Goal: Information Seeking & Learning: Compare options

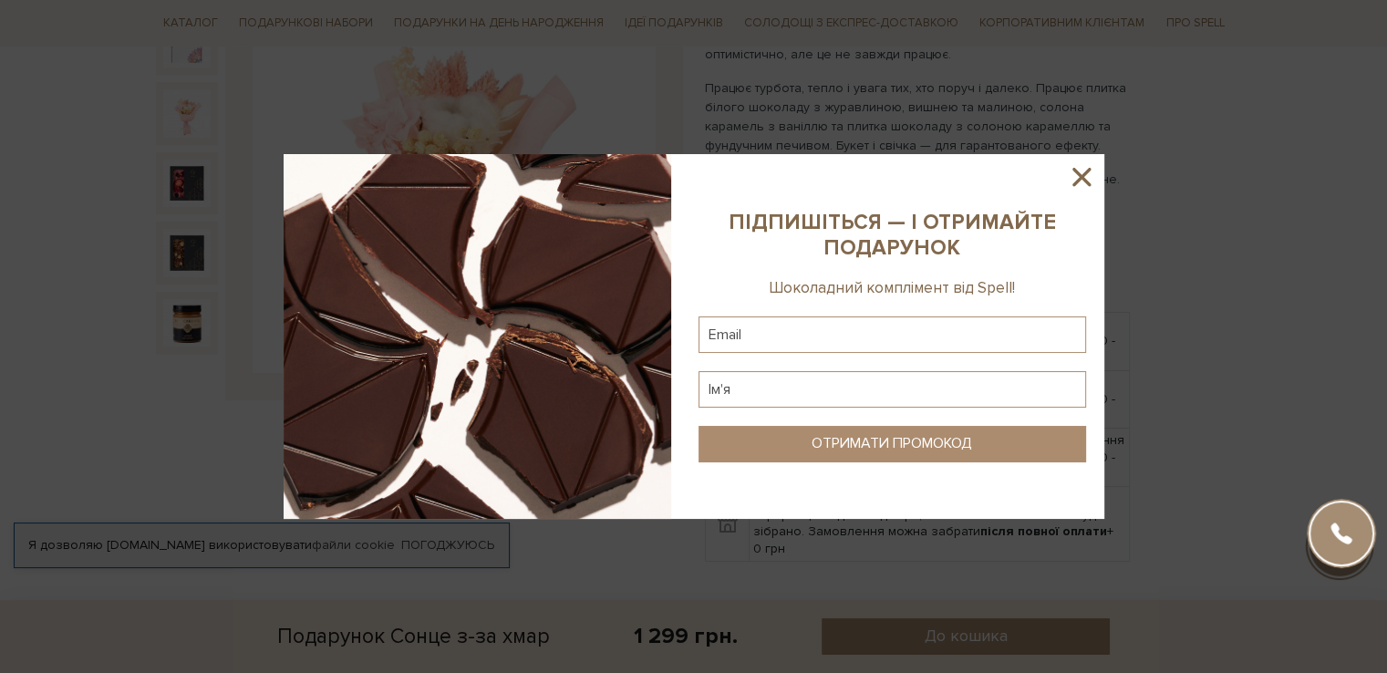
scroll to position [274, 0]
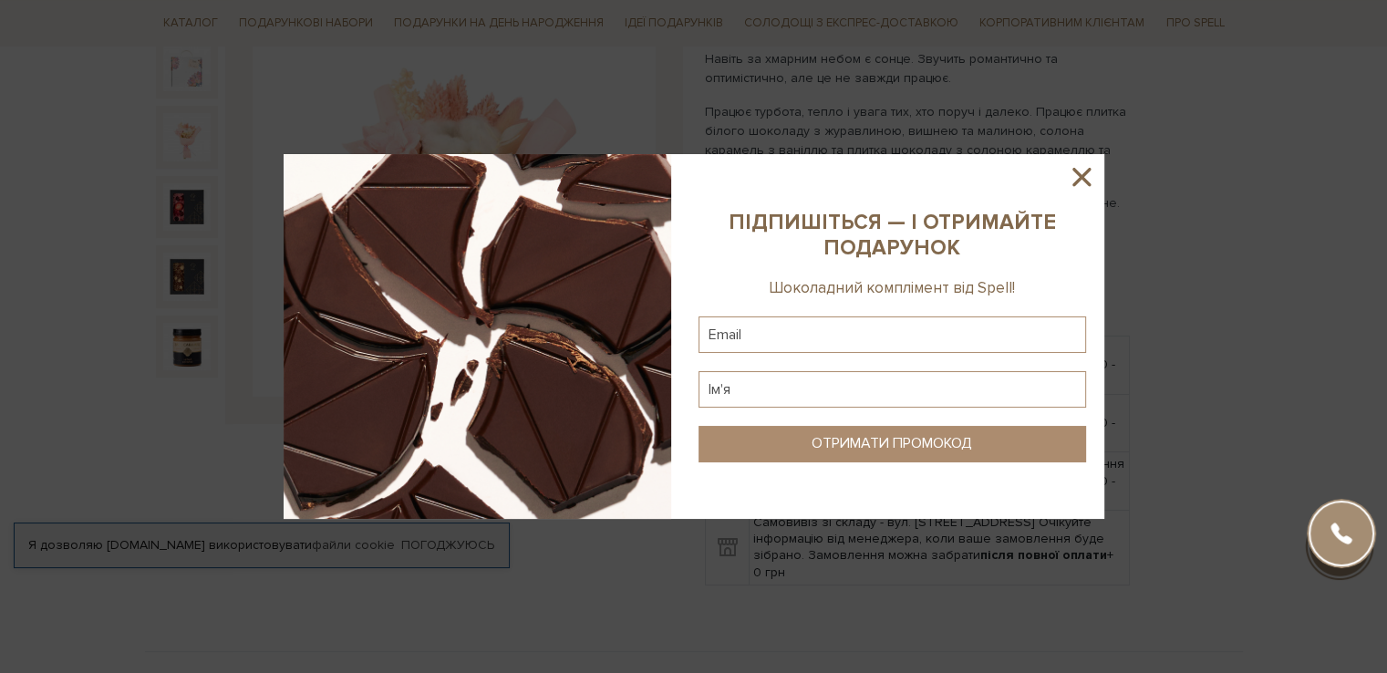
click at [1084, 173] on icon at bounding box center [1081, 177] width 18 height 18
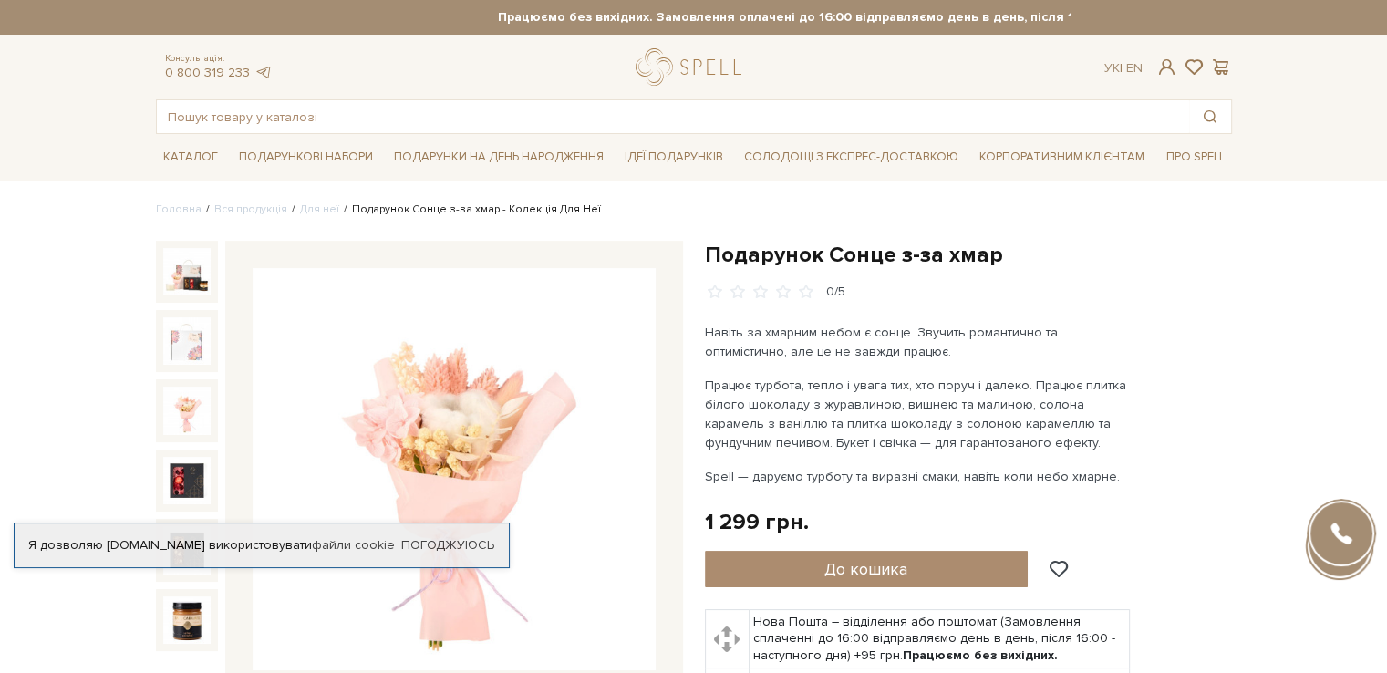
scroll to position [182, 0]
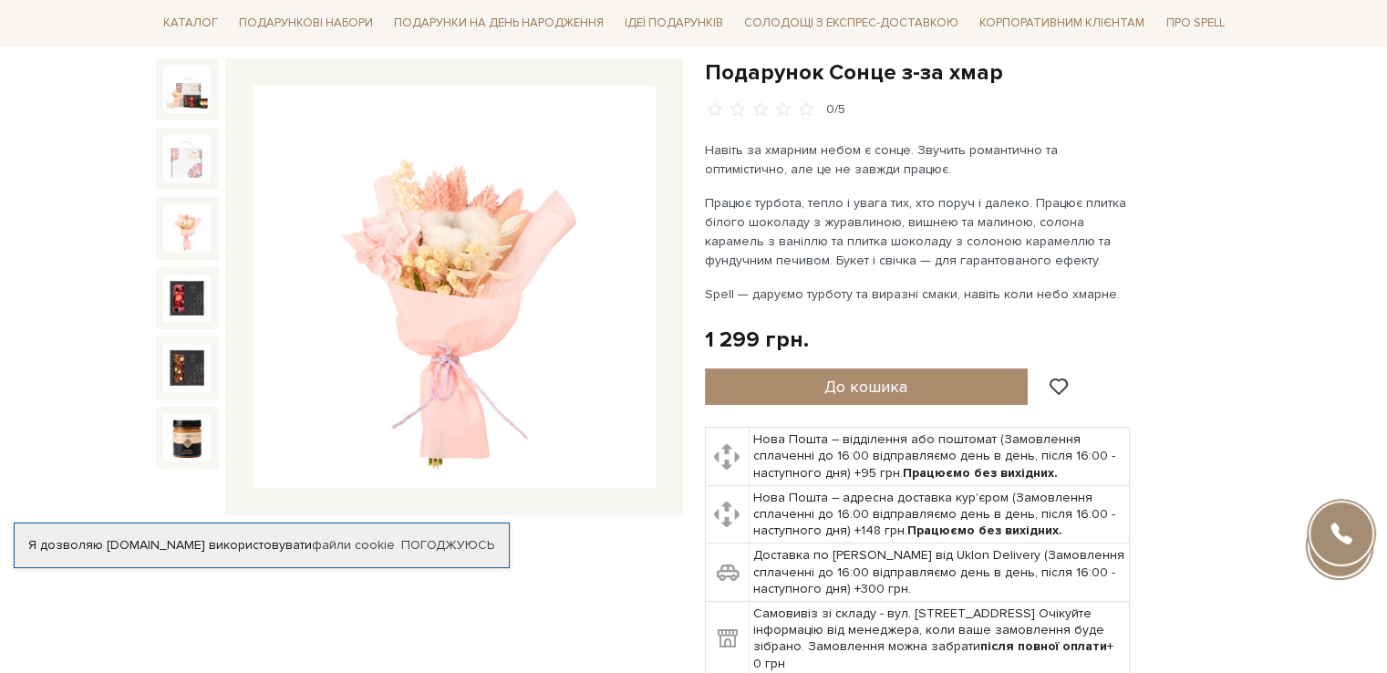
click at [445, 263] on img at bounding box center [454, 287] width 403 height 403
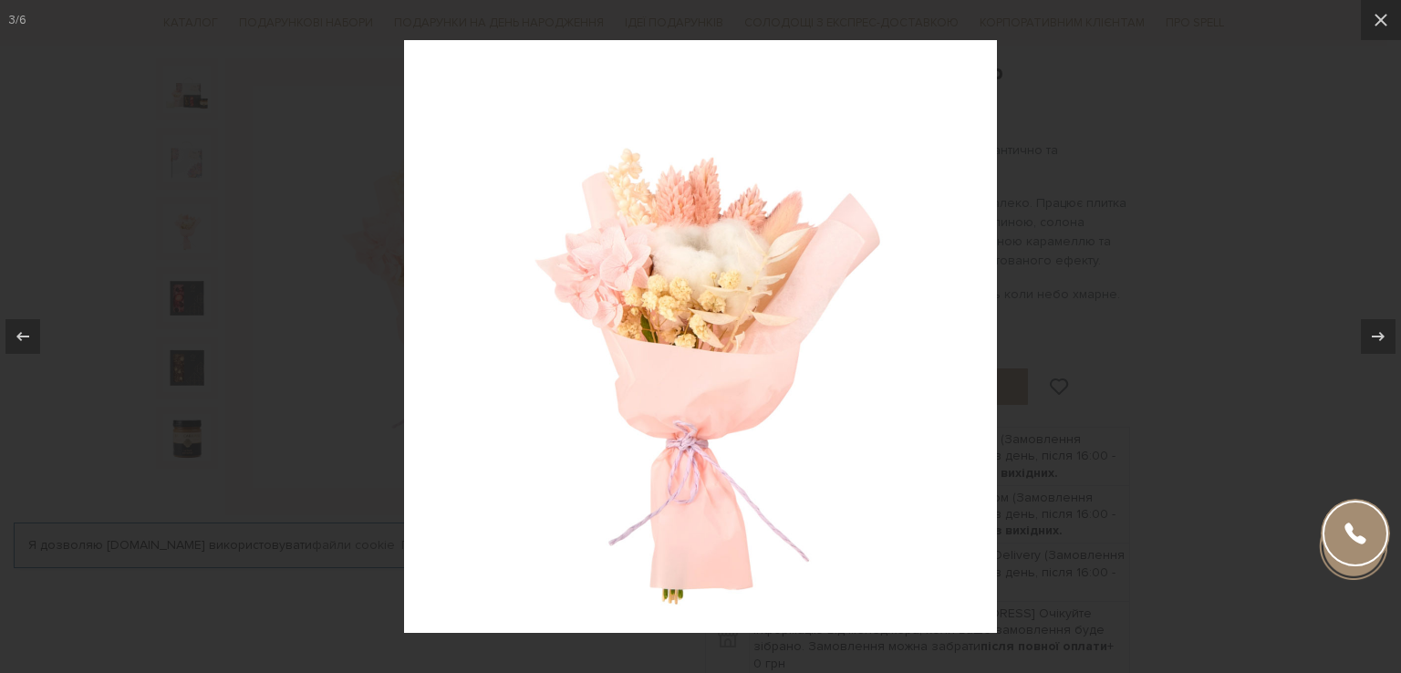
click at [554, 326] on img at bounding box center [700, 336] width 593 height 593
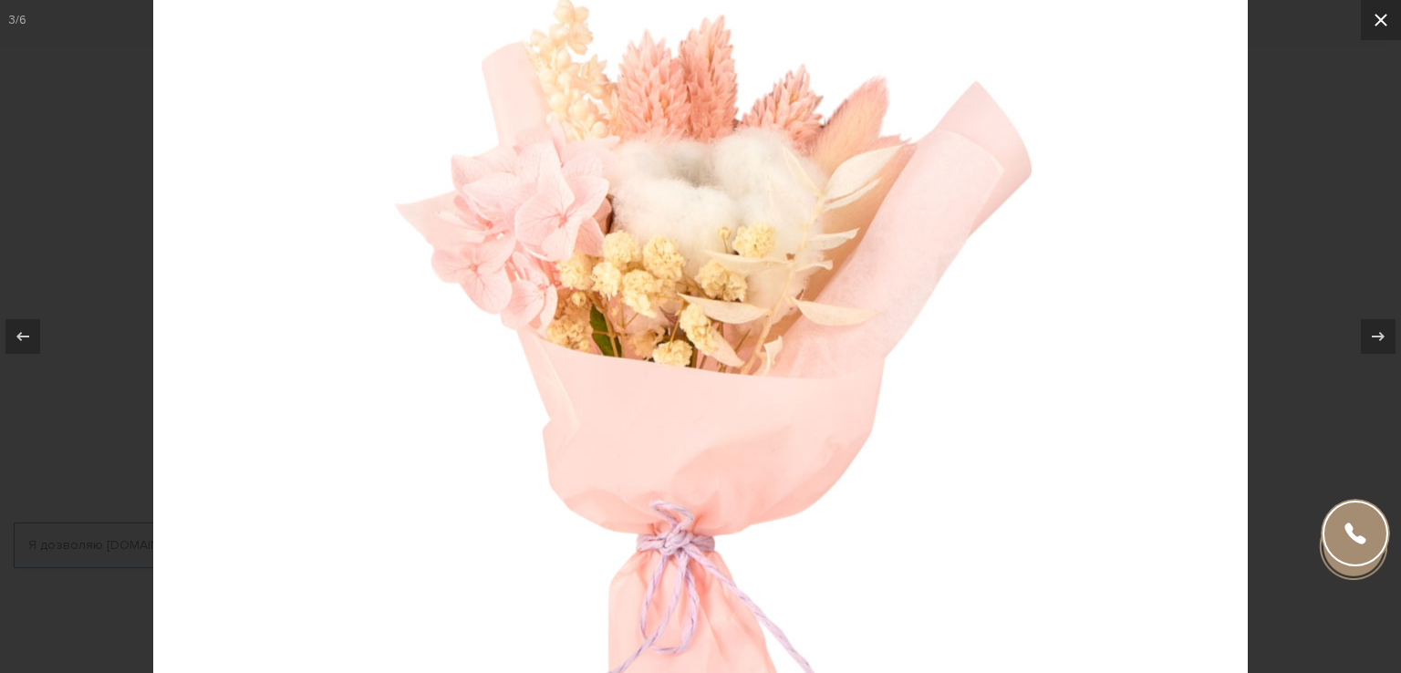
click at [1385, 20] on icon at bounding box center [1381, 20] width 22 height 22
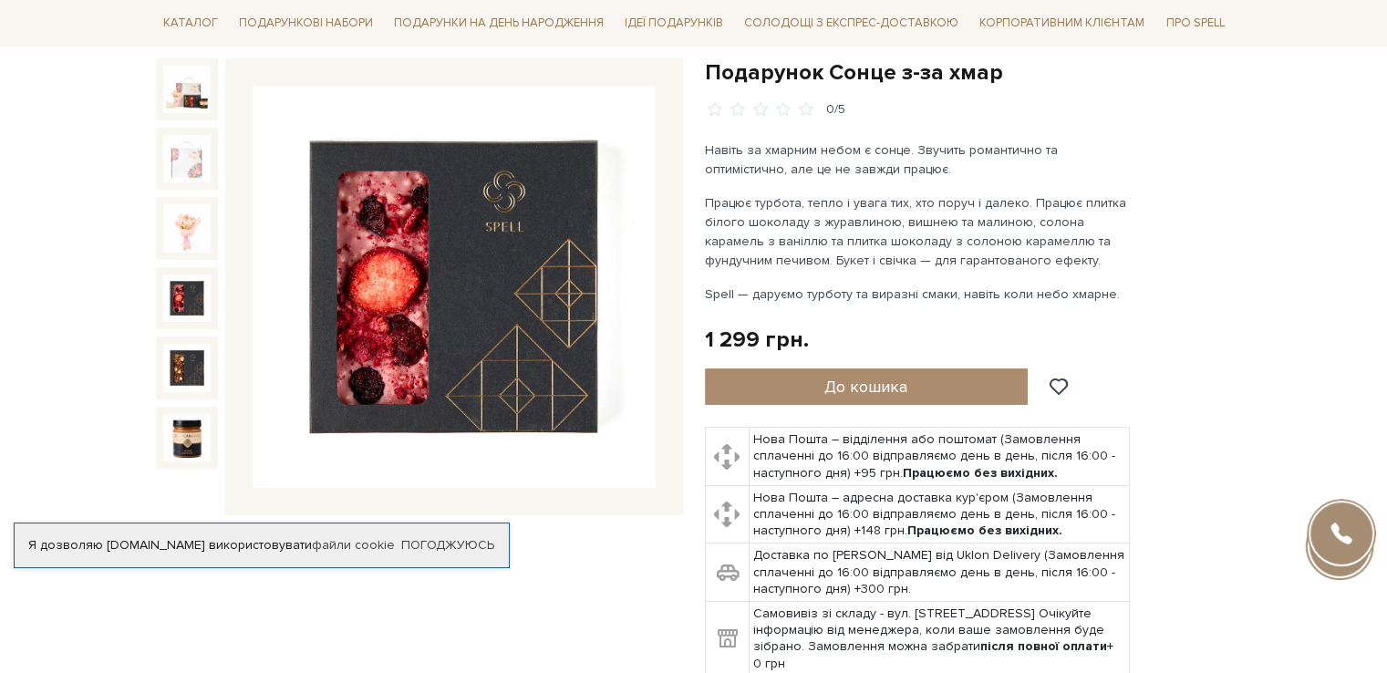
click at [196, 305] on img at bounding box center [186, 297] width 47 height 47
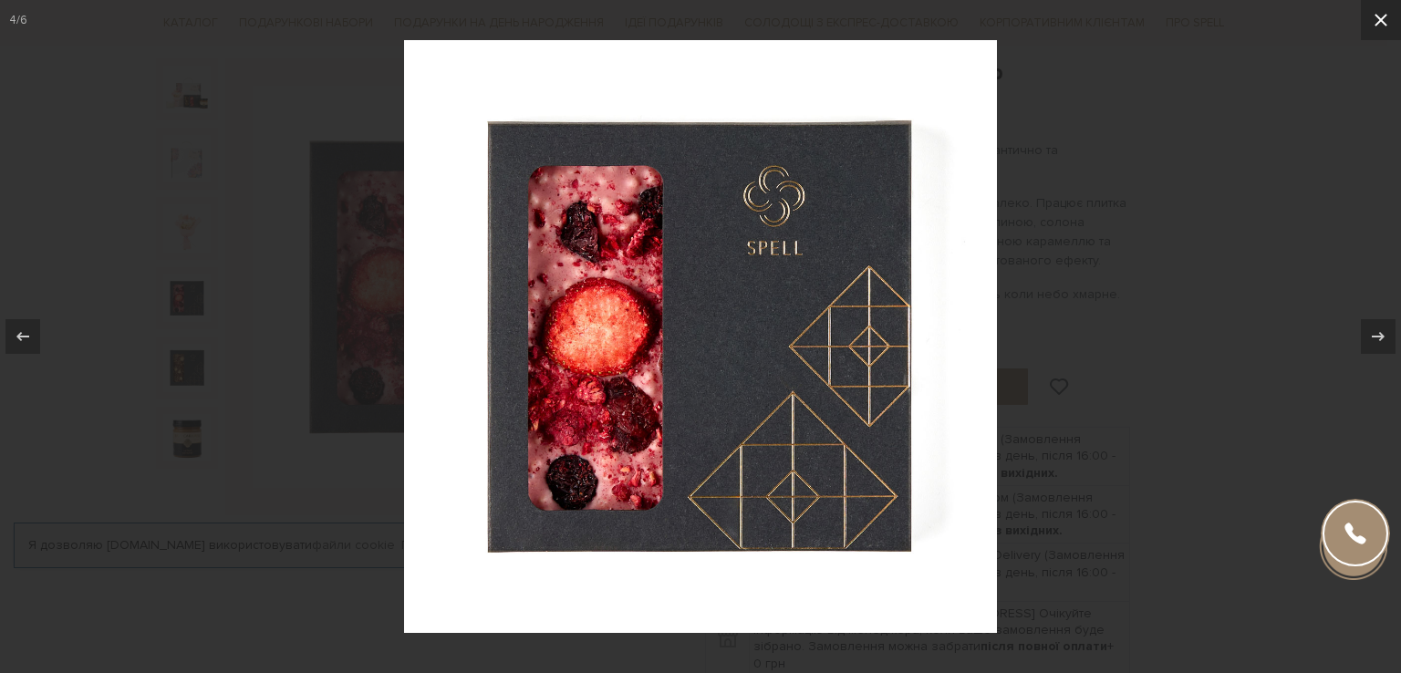
click at [1386, 19] on icon at bounding box center [1381, 20] width 22 height 22
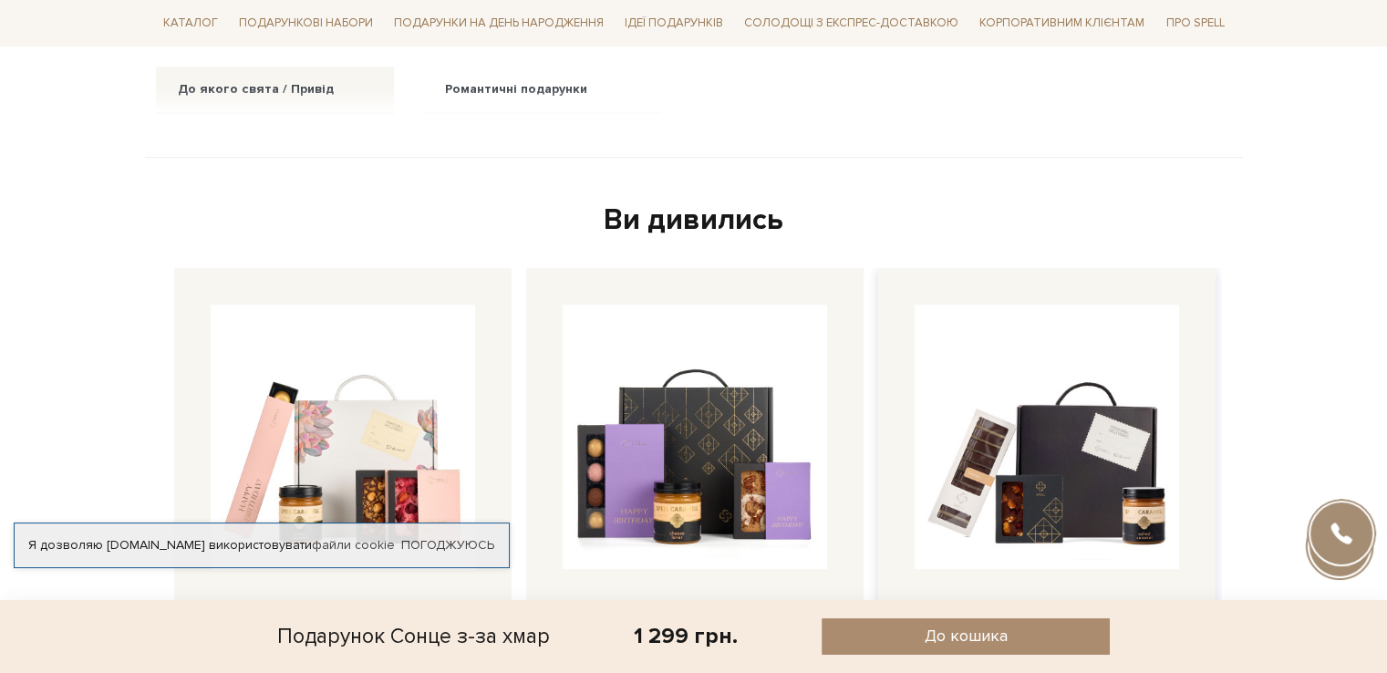
scroll to position [1459, 0]
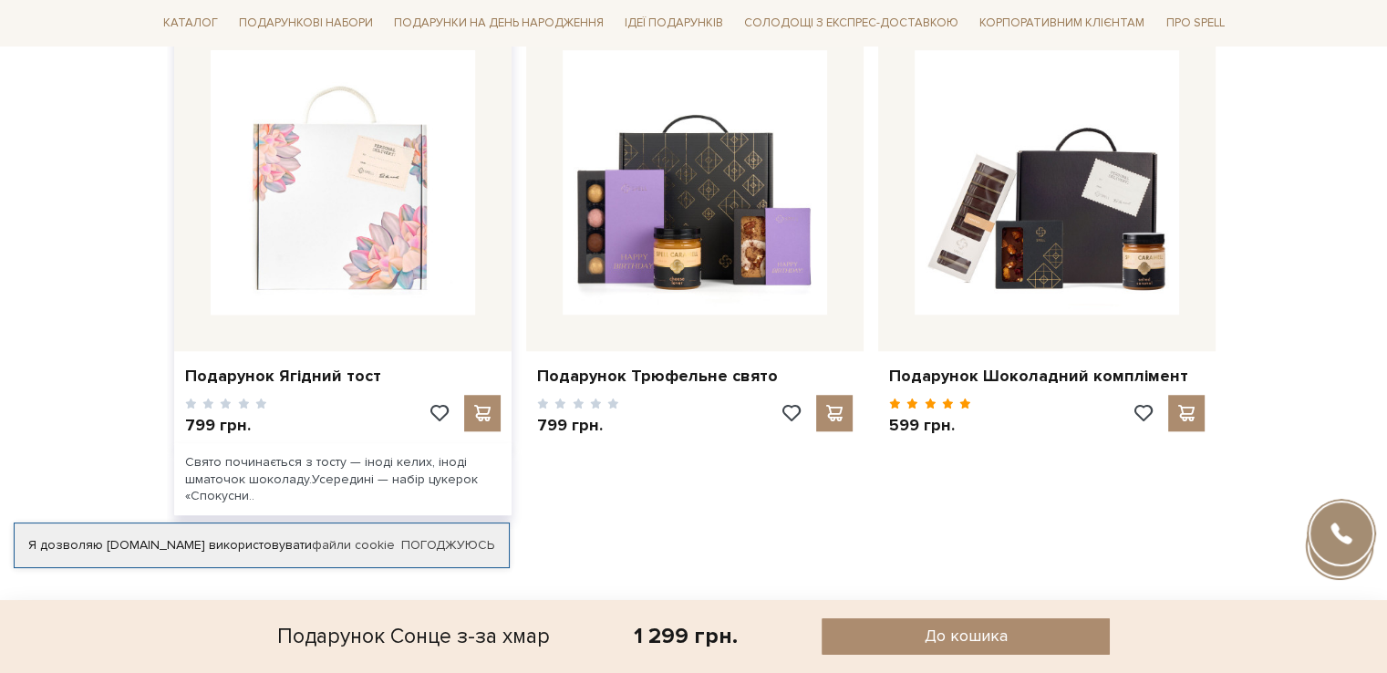
click at [284, 165] on img at bounding box center [343, 182] width 264 height 264
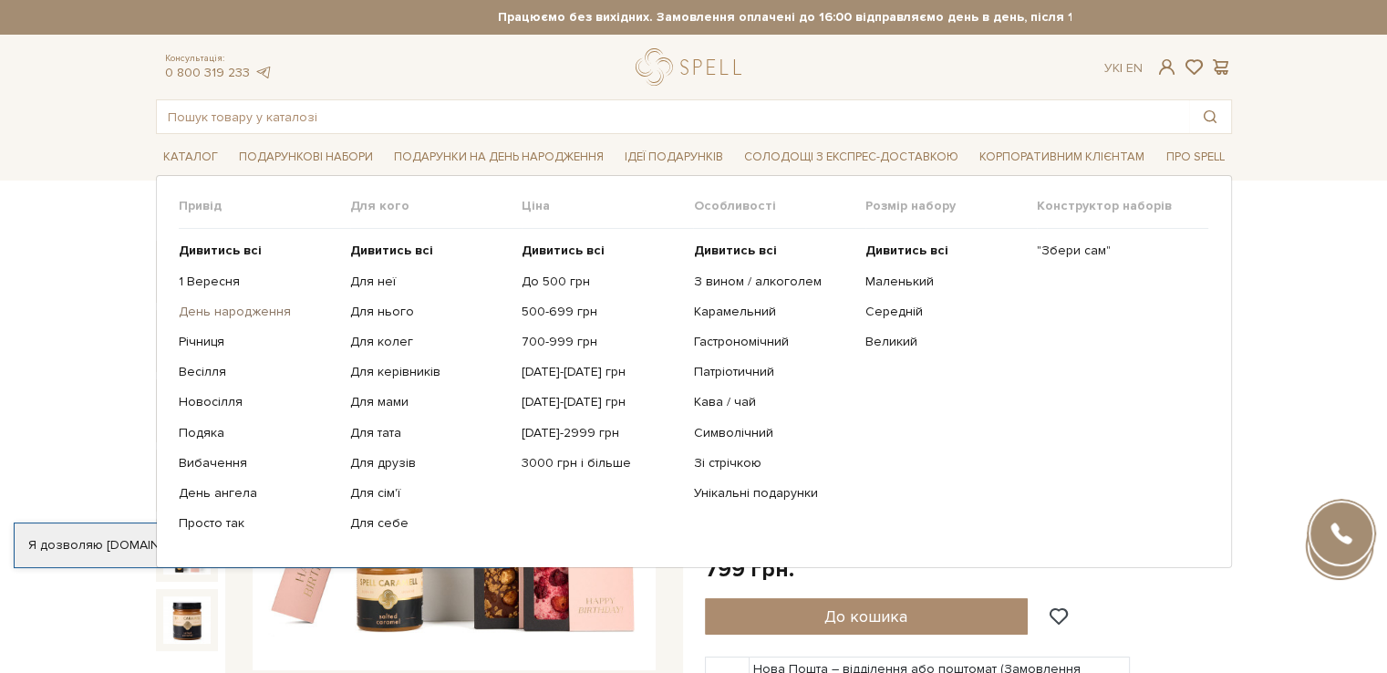
click at [239, 314] on link "День народження" at bounding box center [258, 312] width 158 height 16
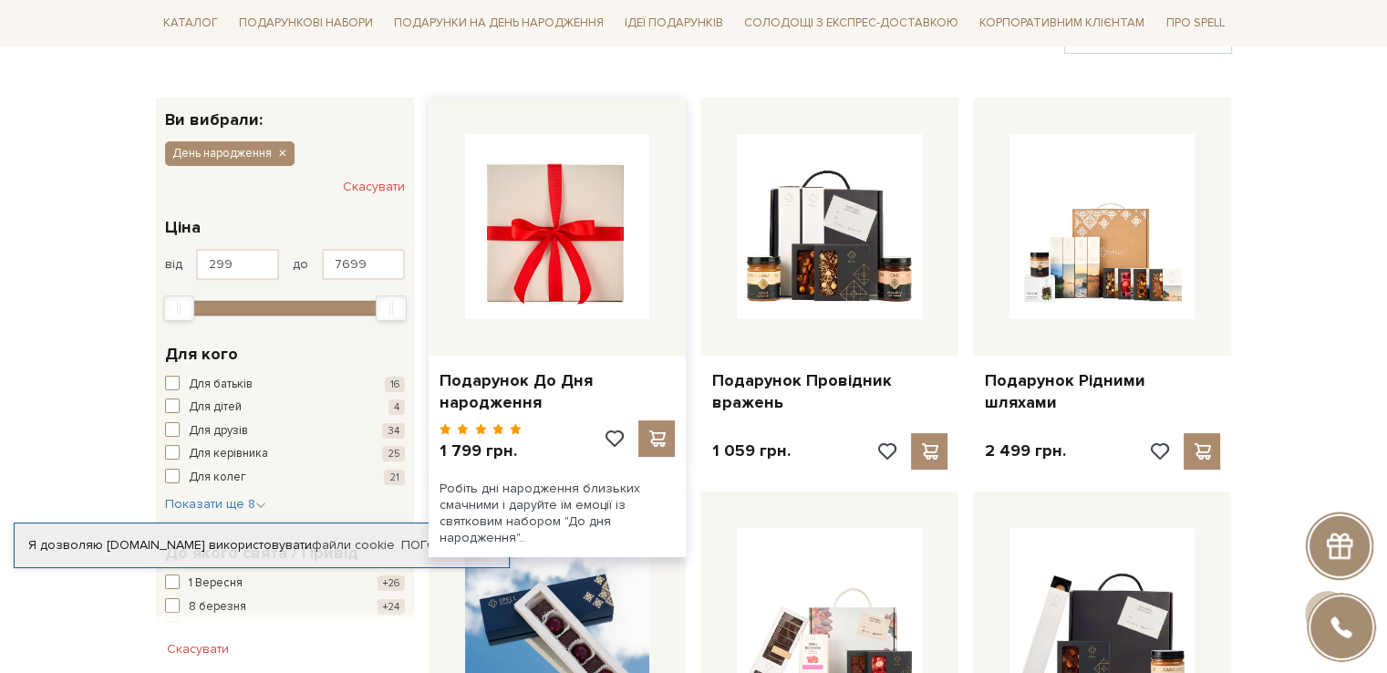
scroll to position [274, 0]
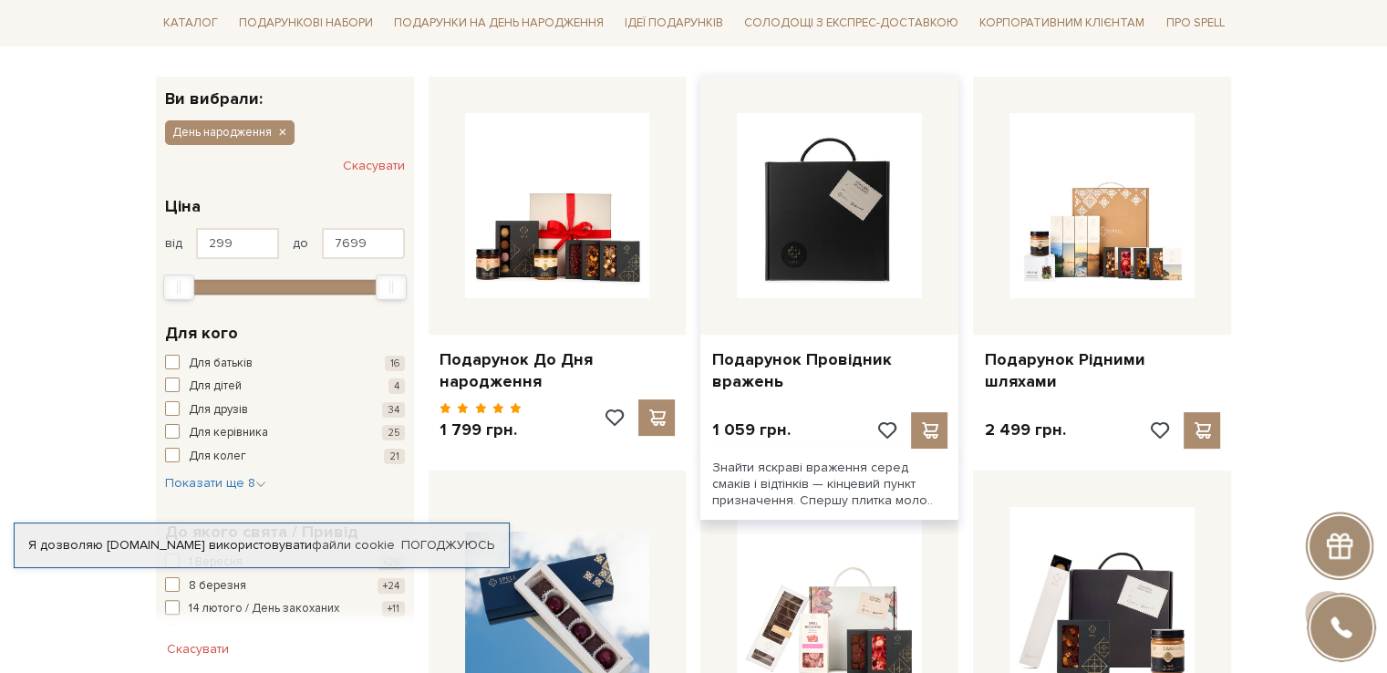
click at [791, 212] on img at bounding box center [829, 205] width 185 height 185
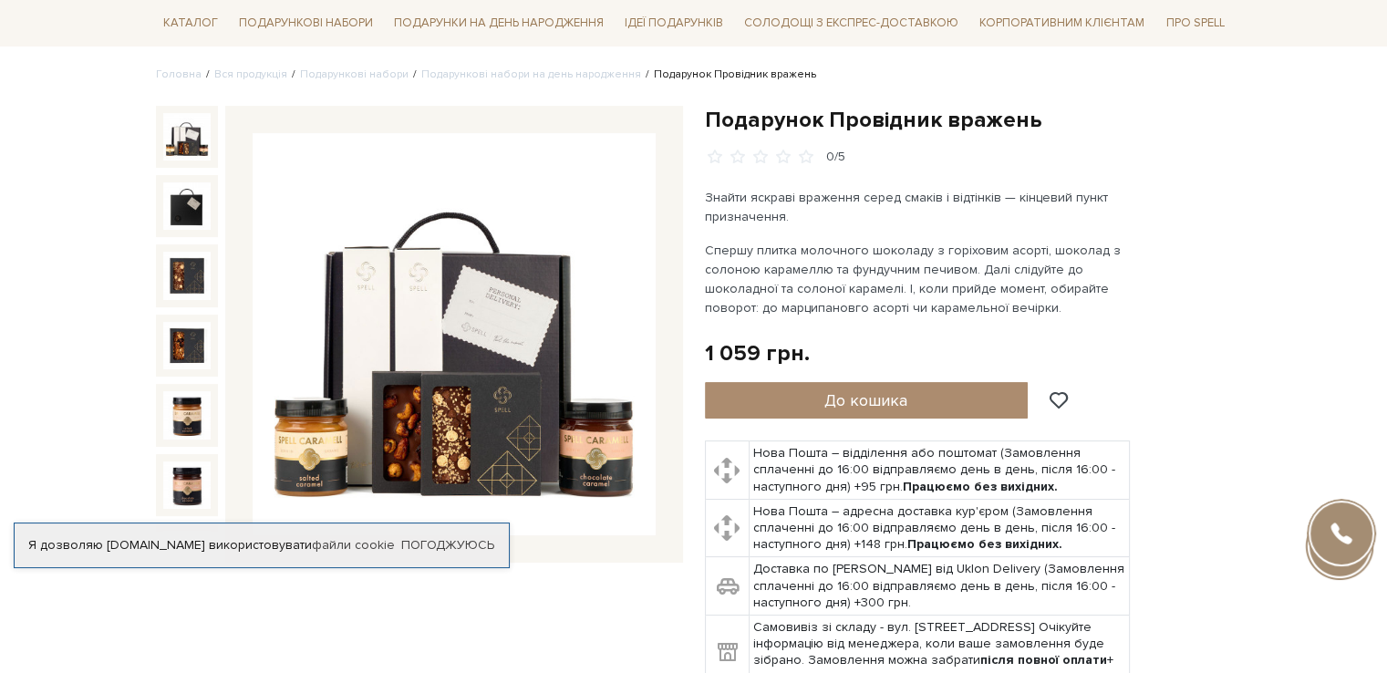
scroll to position [182, 0]
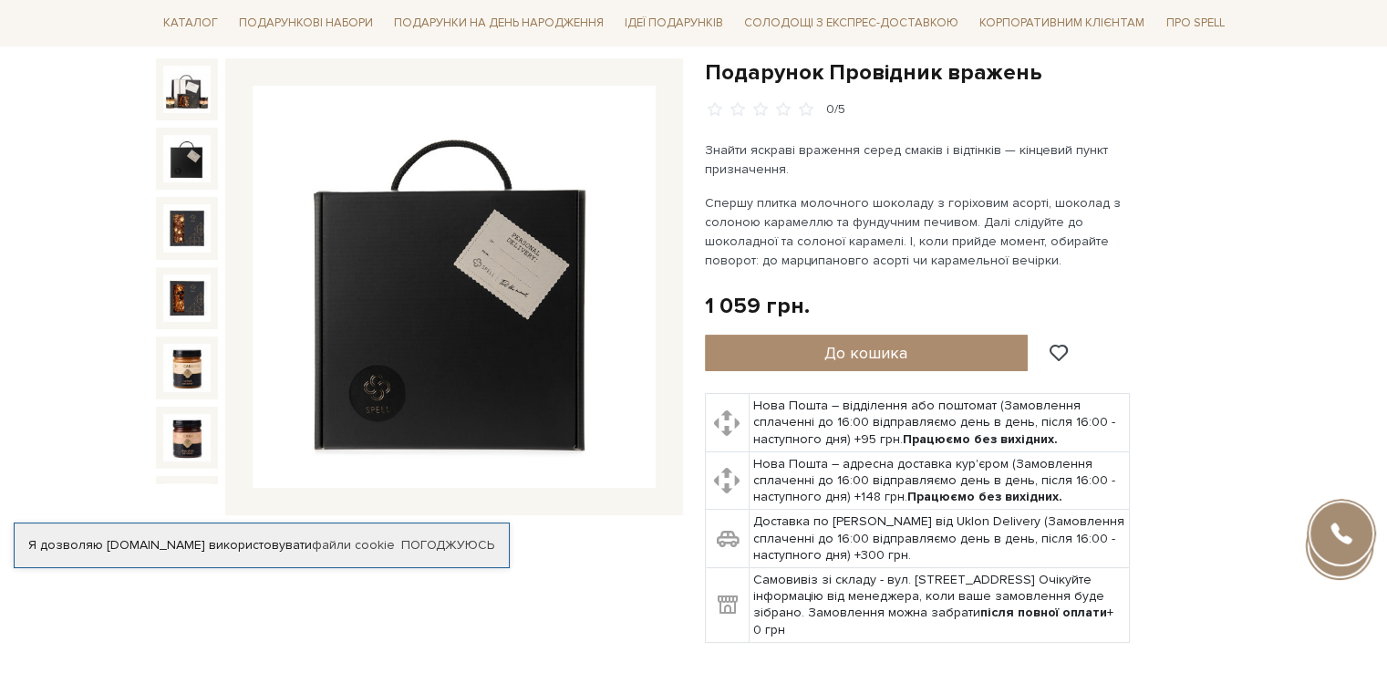
click at [176, 153] on img at bounding box center [186, 158] width 47 height 47
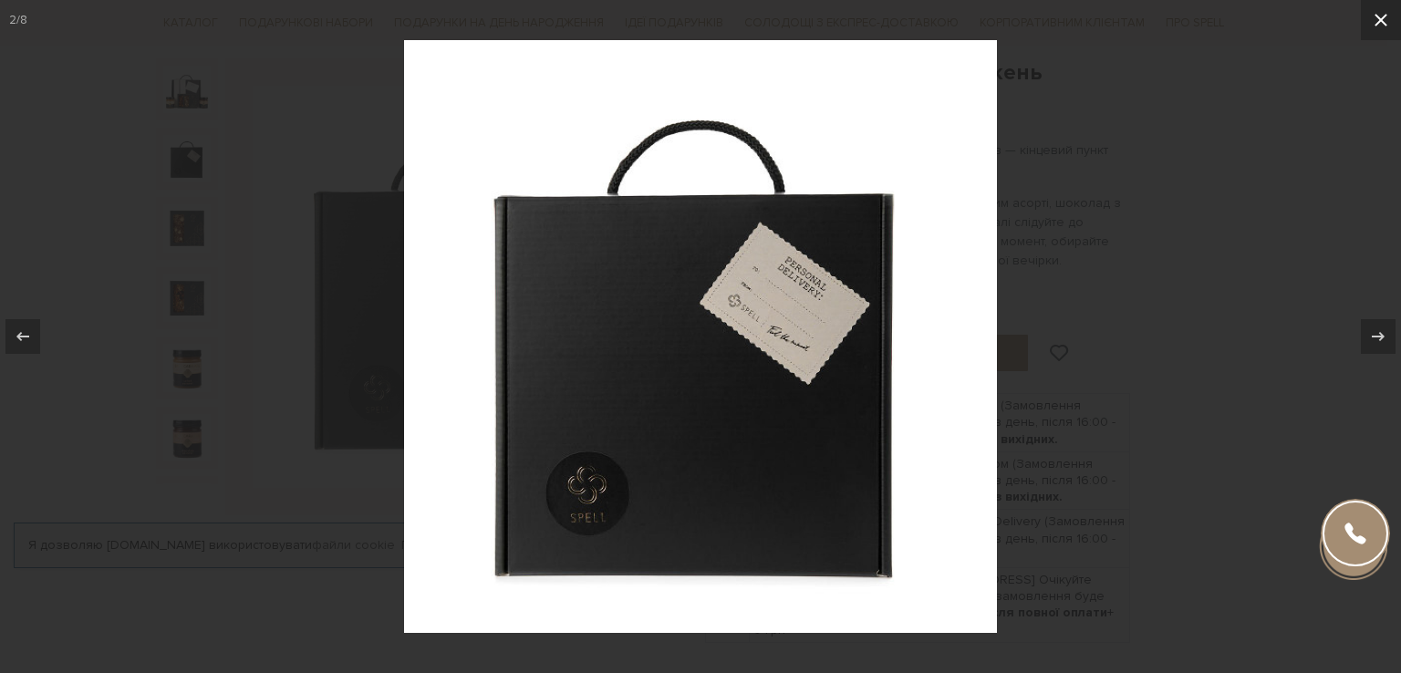
click at [1386, 17] on icon at bounding box center [1381, 20] width 22 height 22
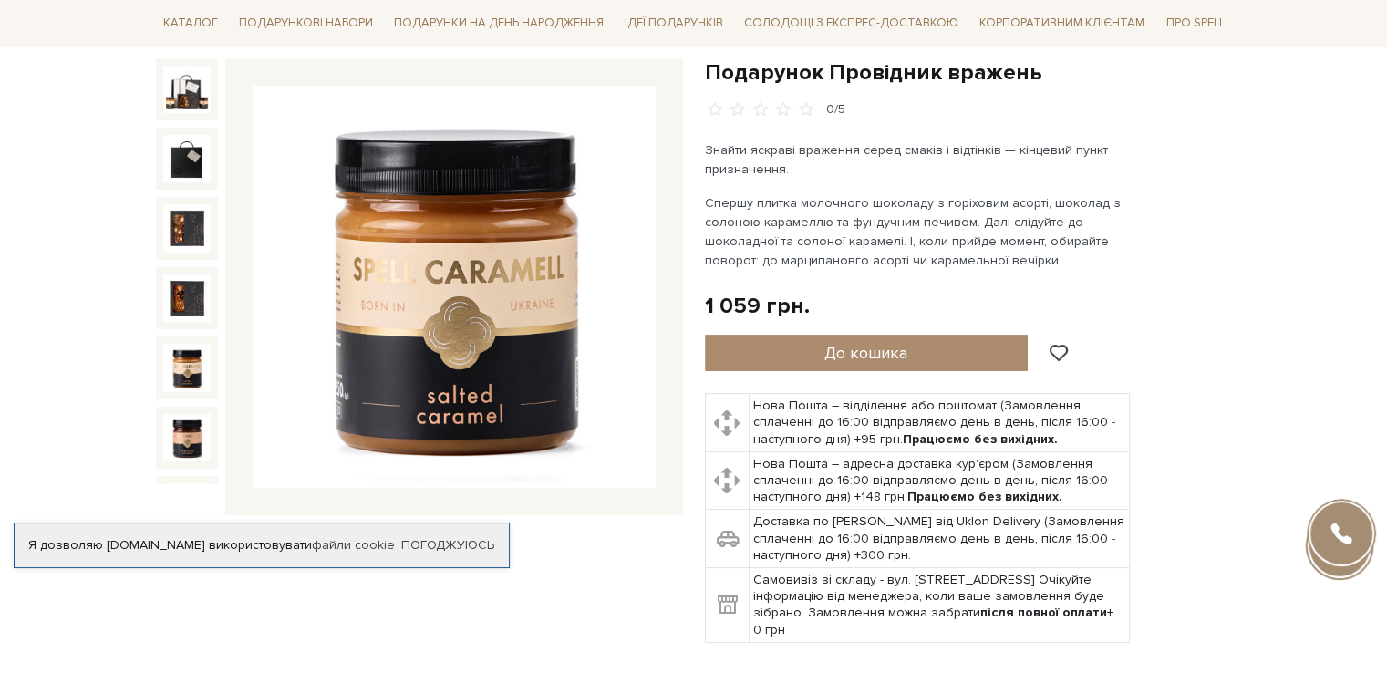
scroll to position [91, 0]
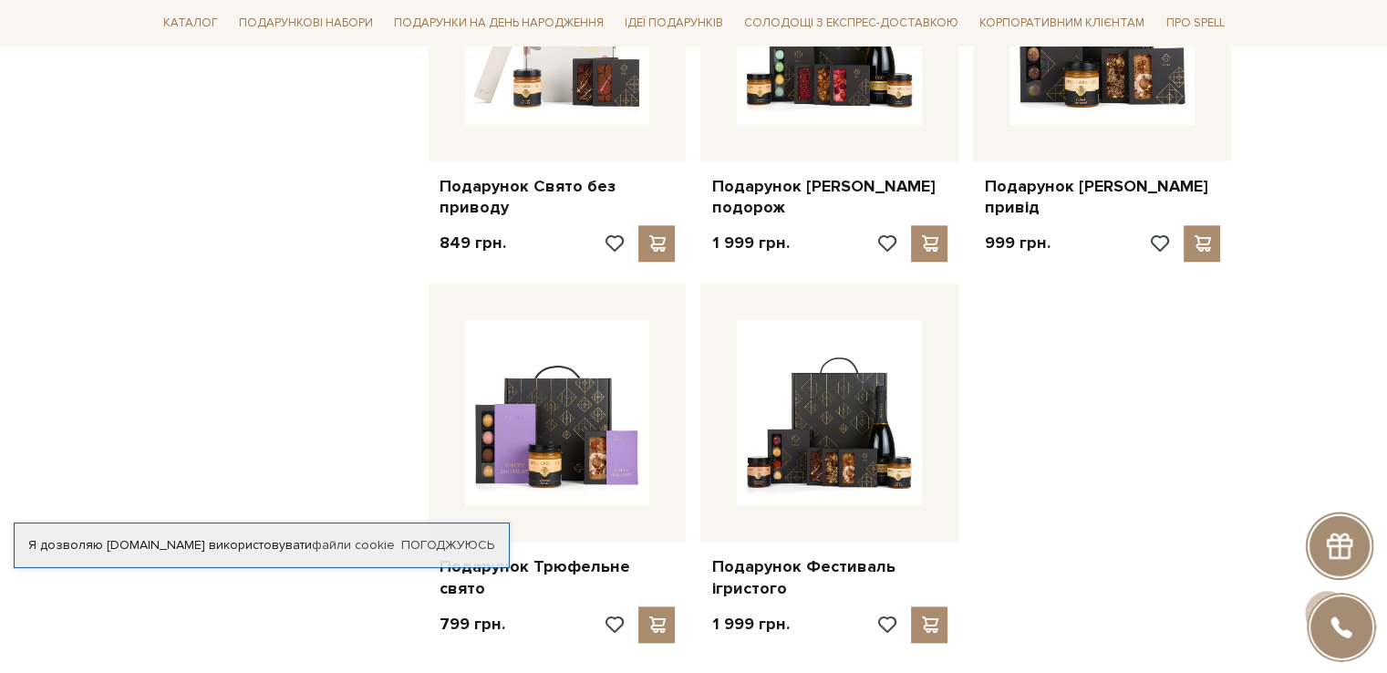
scroll to position [2006, 0]
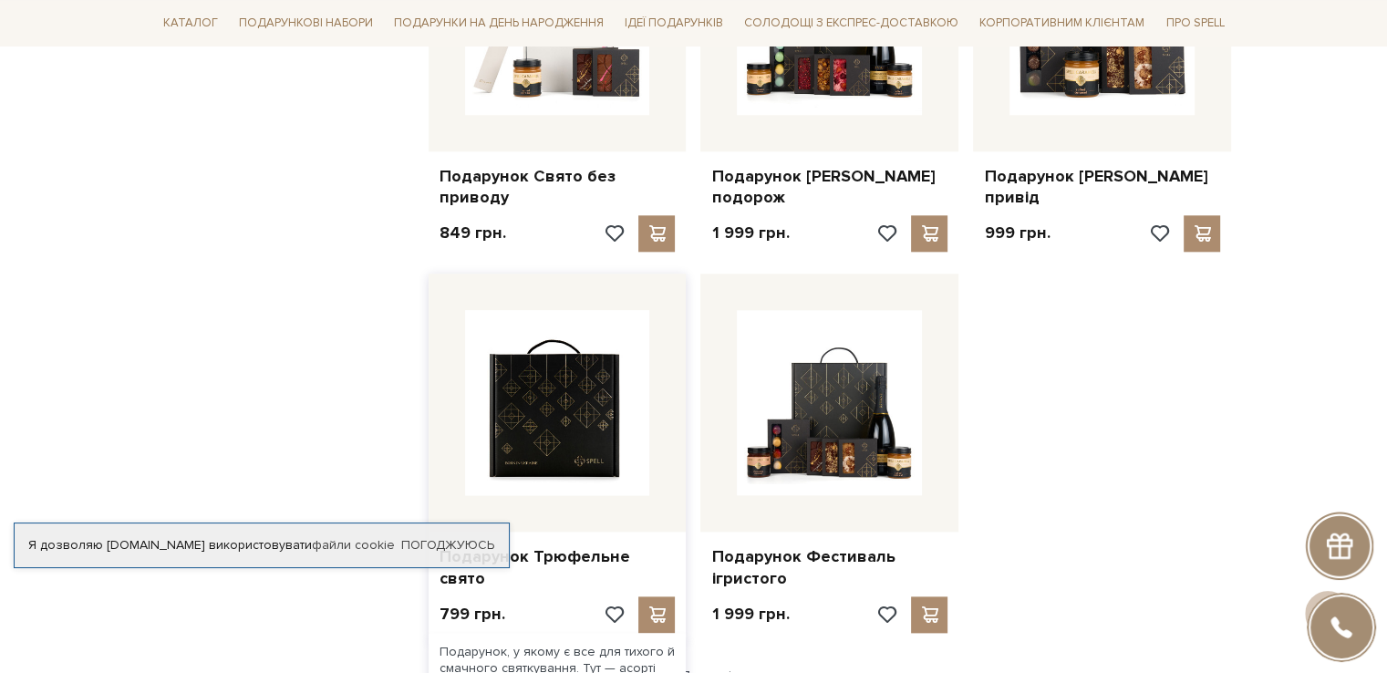
click at [590, 417] on img at bounding box center [557, 402] width 185 height 185
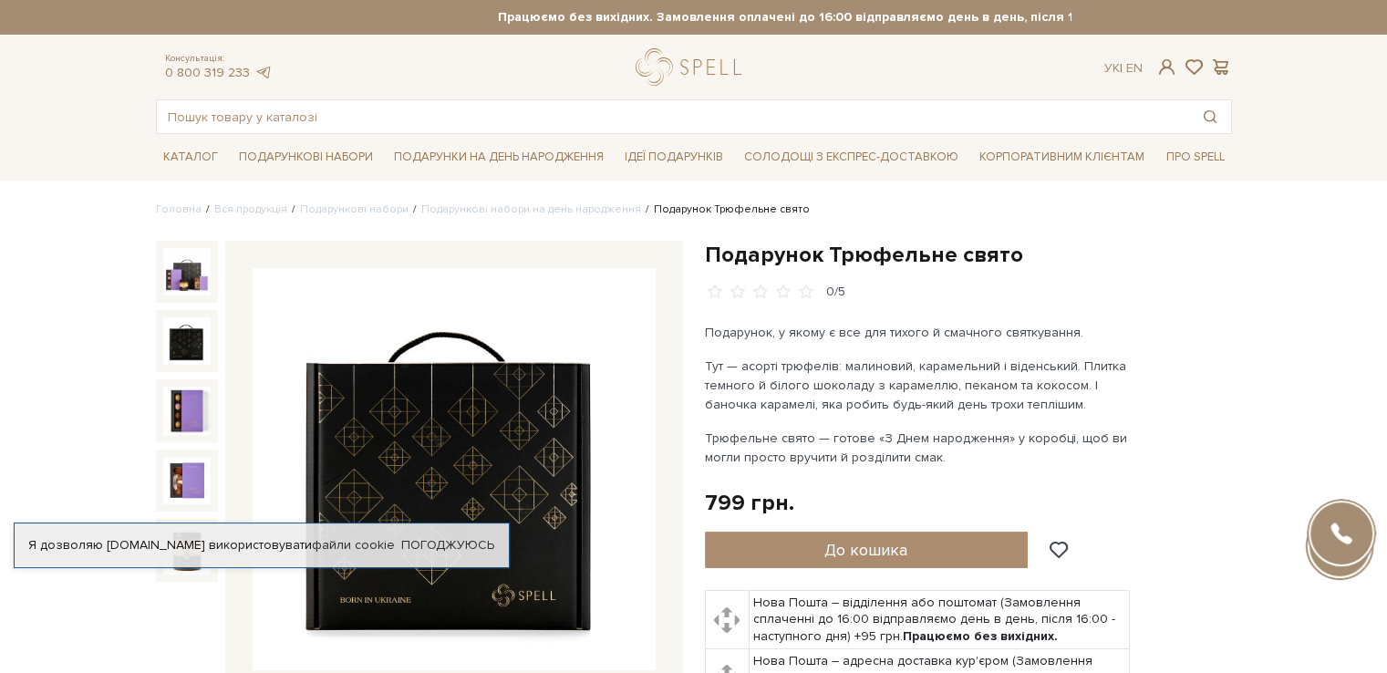
click at [202, 343] on img at bounding box center [186, 340] width 47 height 47
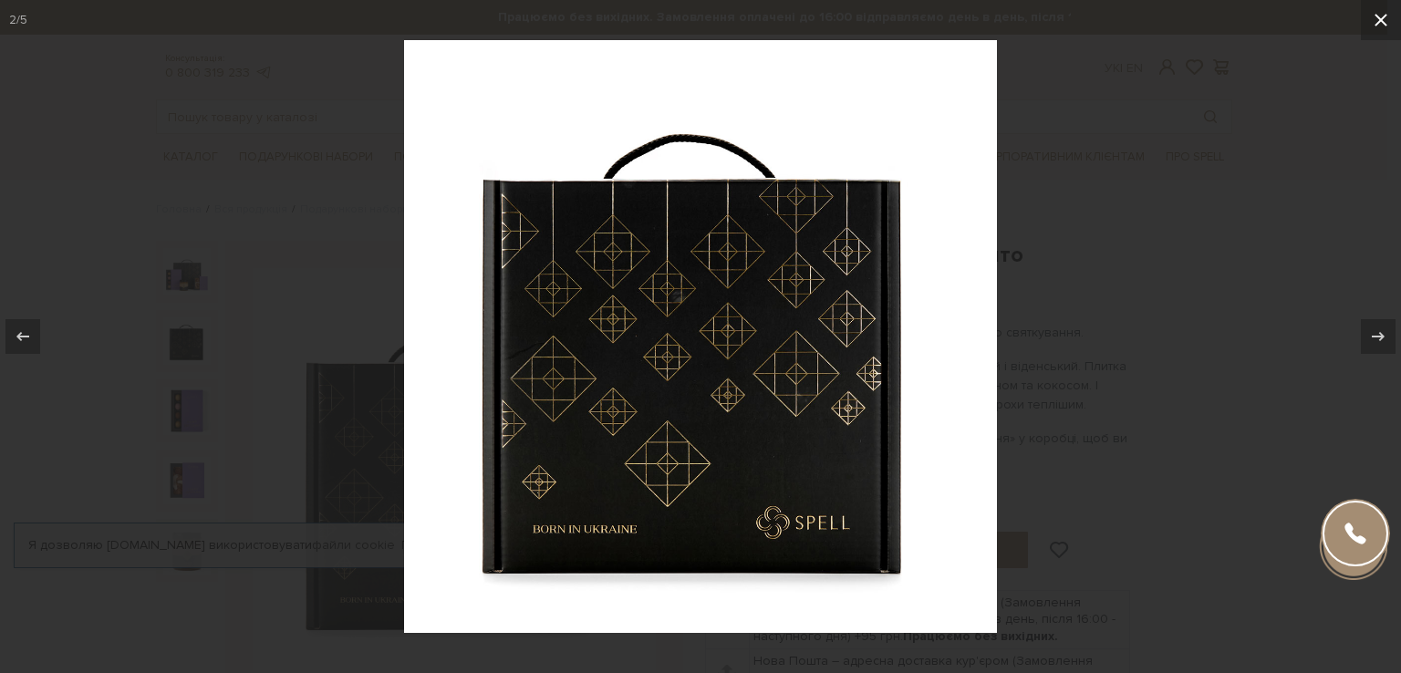
click at [1386, 15] on icon at bounding box center [1380, 20] width 13 height 13
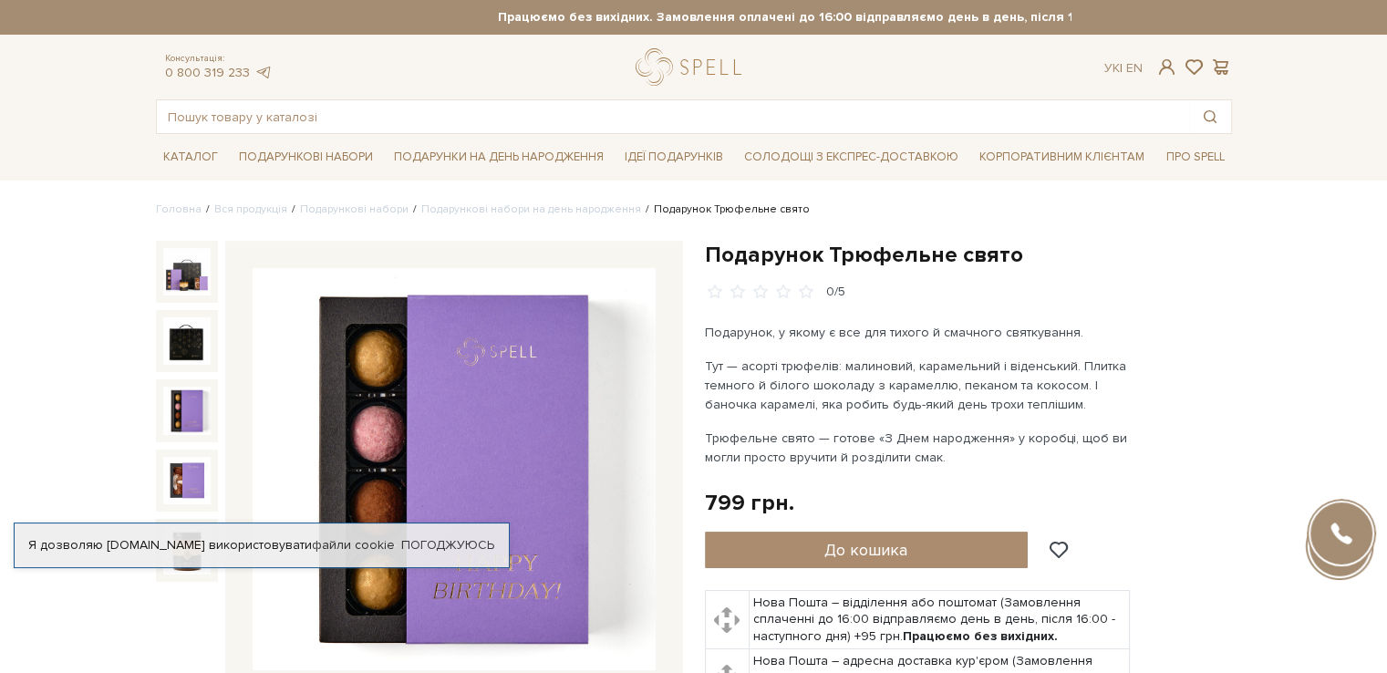
click at [191, 428] on img at bounding box center [186, 410] width 47 height 47
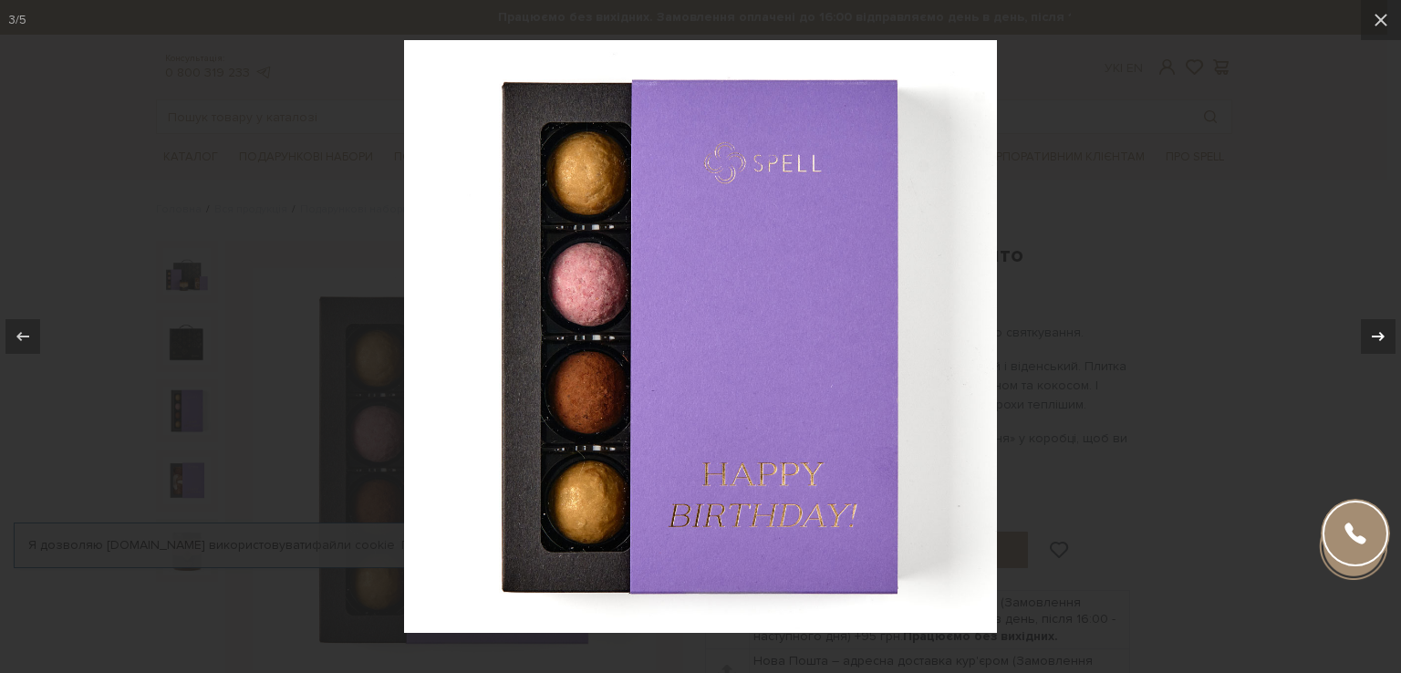
click at [1375, 336] on icon at bounding box center [1377, 336] width 13 height 9
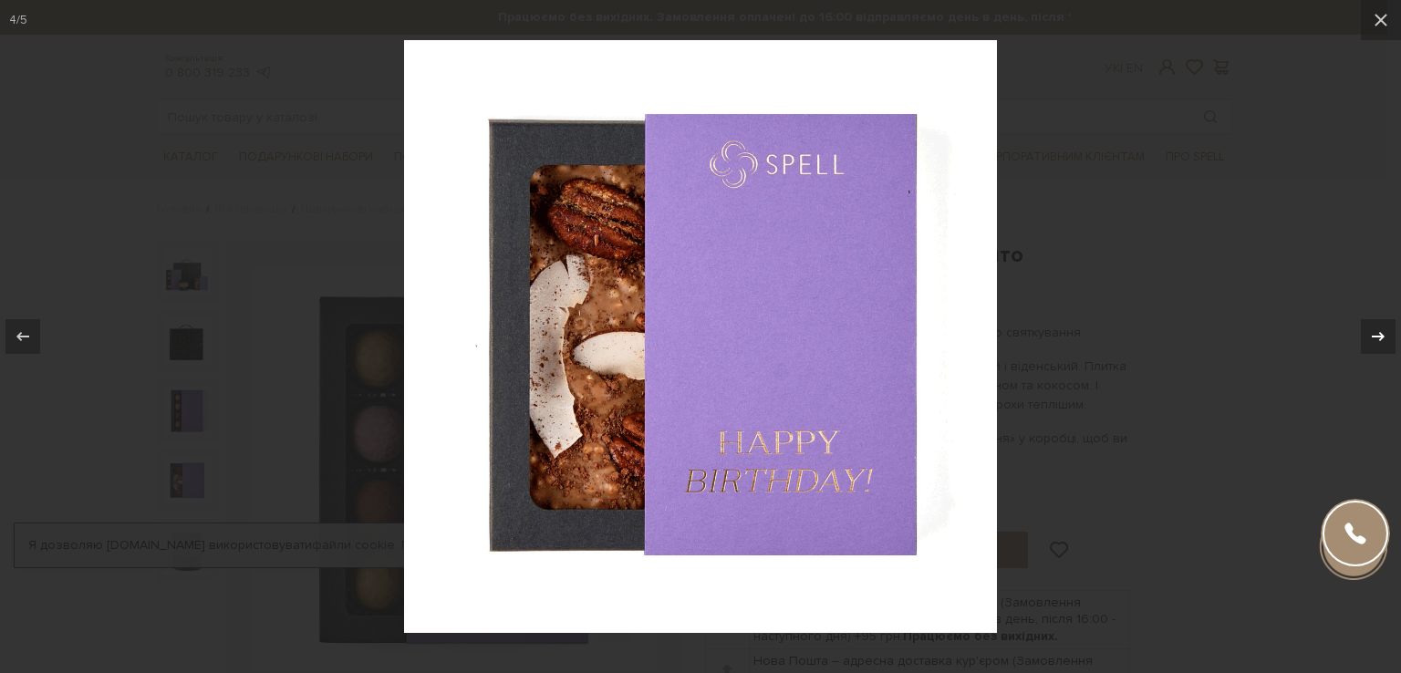
click at [1375, 336] on icon at bounding box center [1377, 336] width 13 height 9
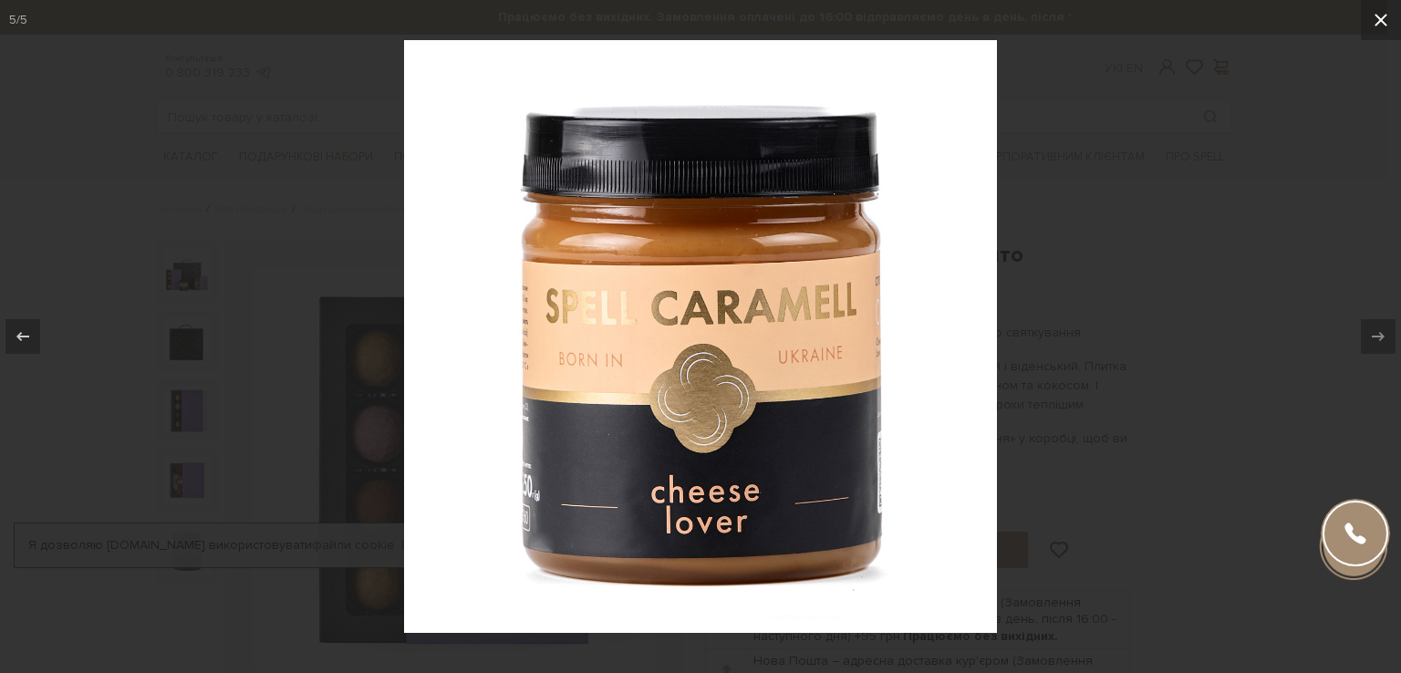
click at [1380, 19] on icon at bounding box center [1380, 20] width 13 height 13
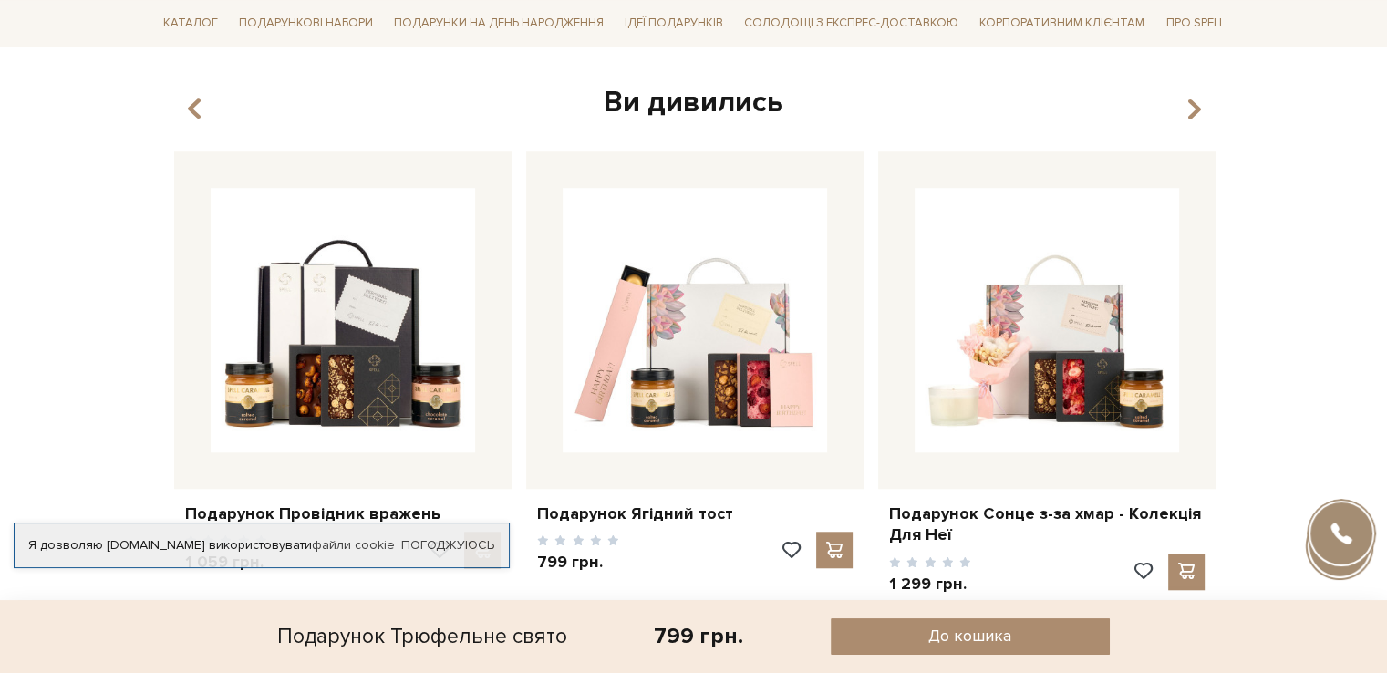
scroll to position [1459, 0]
